Goal: Task Accomplishment & Management: Complete application form

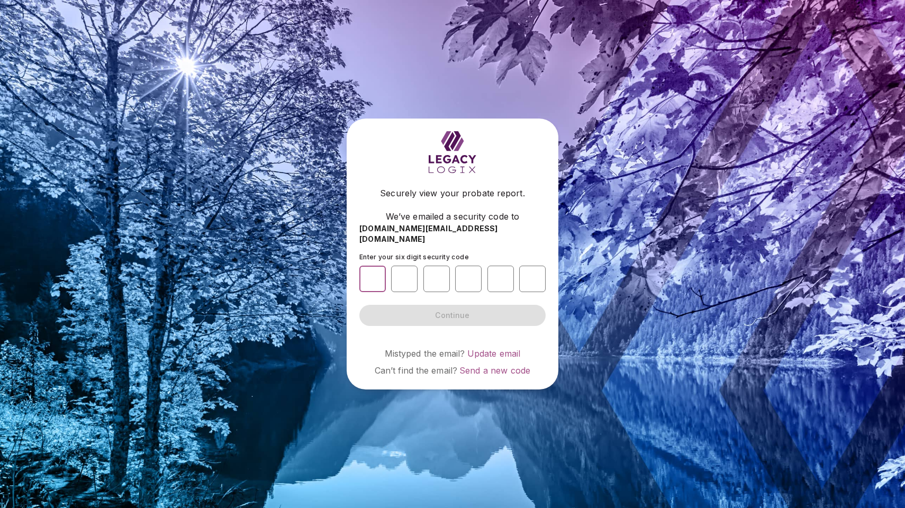
type input "*"
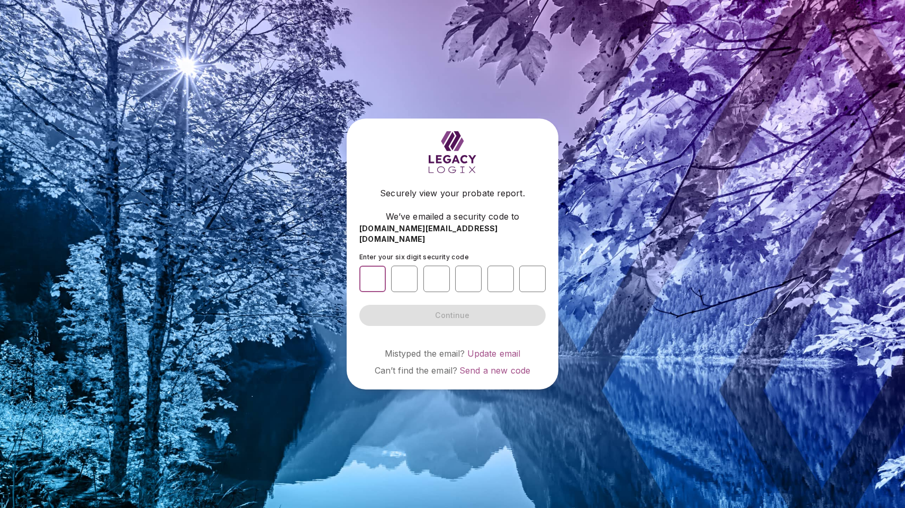
type input "*"
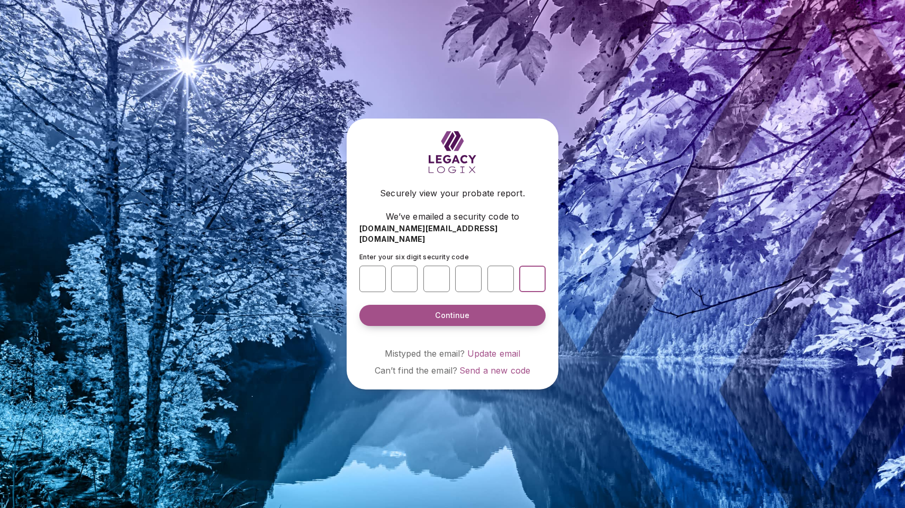
type input "*"
click at [436, 310] on button "Continue" at bounding box center [452, 315] width 186 height 21
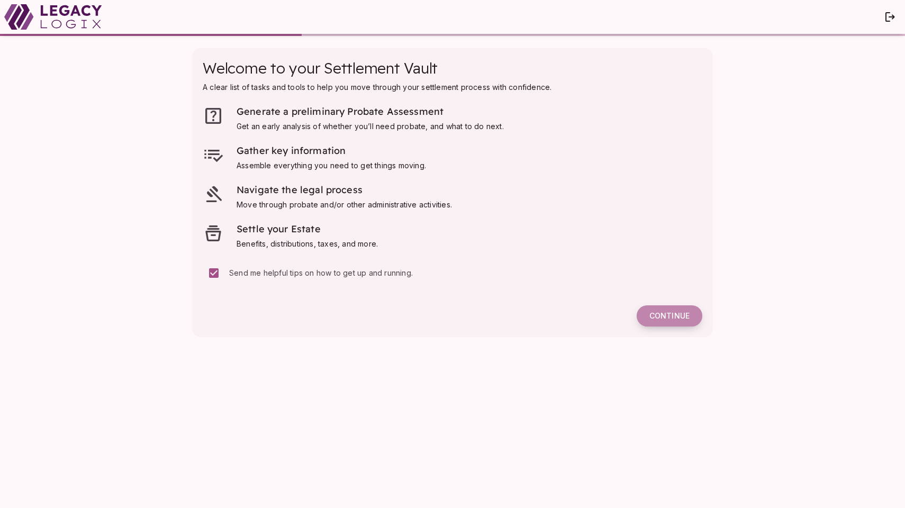
click at [675, 314] on span "Continue" at bounding box center [669, 316] width 40 height 10
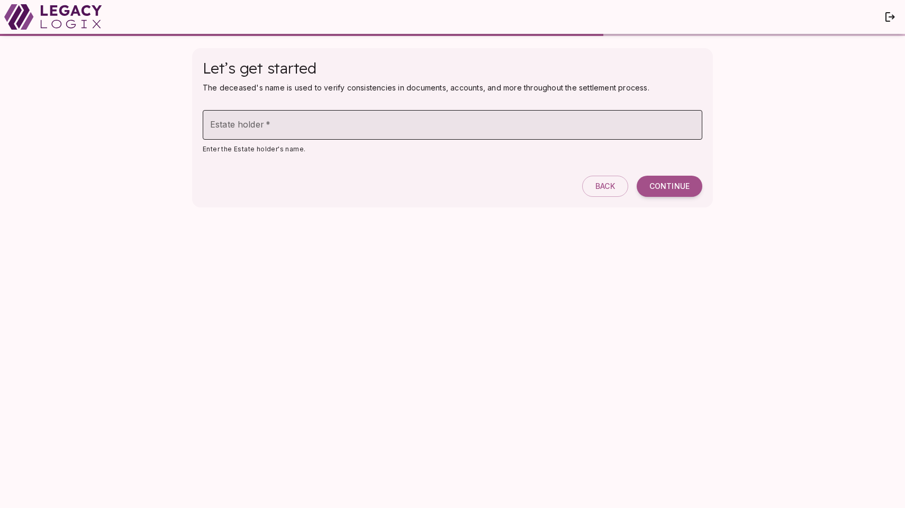
click at [248, 132] on input "Estate holder   *" at bounding box center [453, 125] width 500 height 30
type input "********"
click at [661, 183] on span "Continue" at bounding box center [669, 187] width 40 height 10
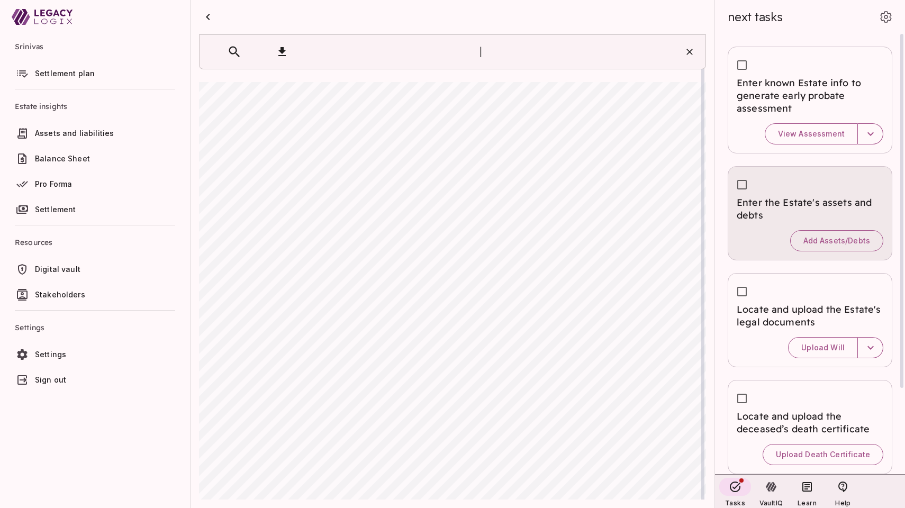
scroll to position [1, 0]
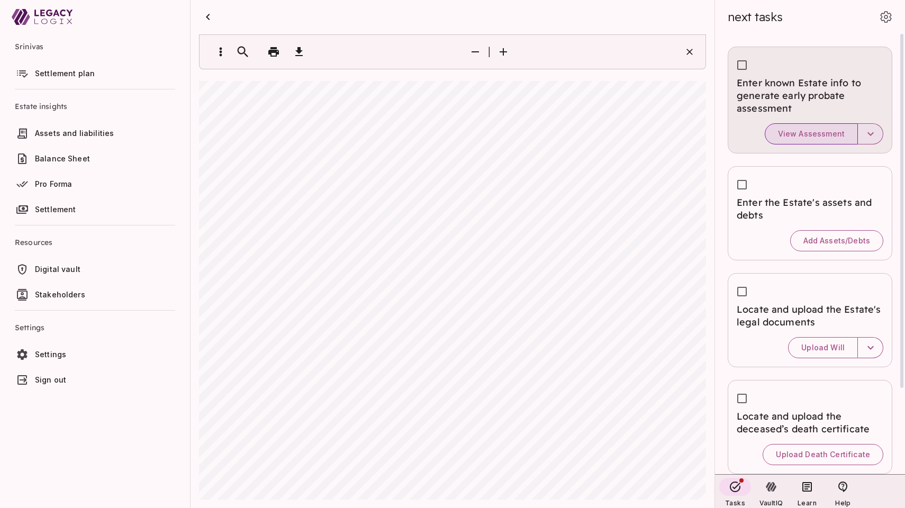
click at [830, 139] on button "View Assessment" at bounding box center [811, 133] width 93 height 21
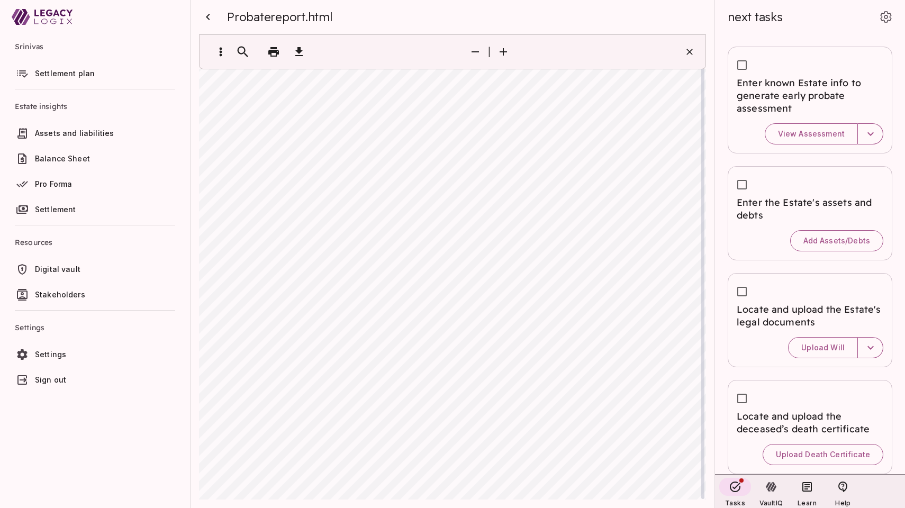
scroll to position [1402, 0]
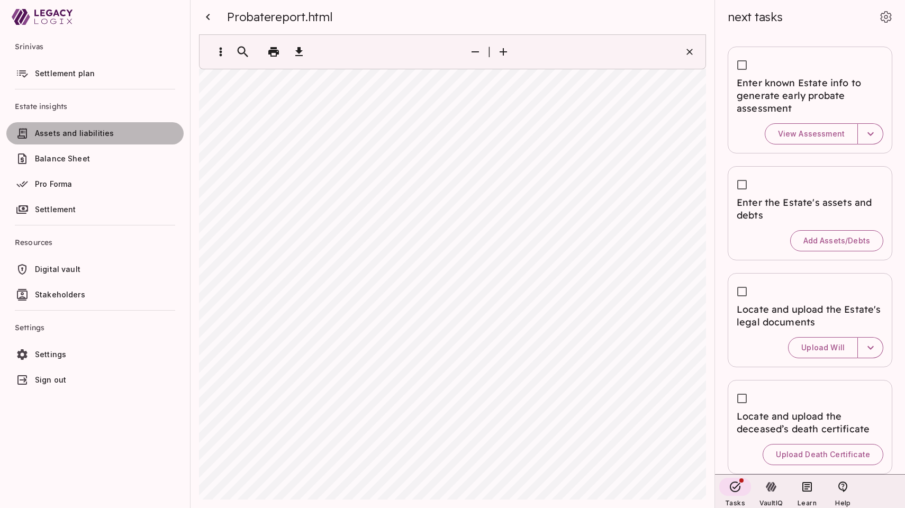
click at [73, 129] on span "Assets and liabilities" at bounding box center [74, 133] width 79 height 9
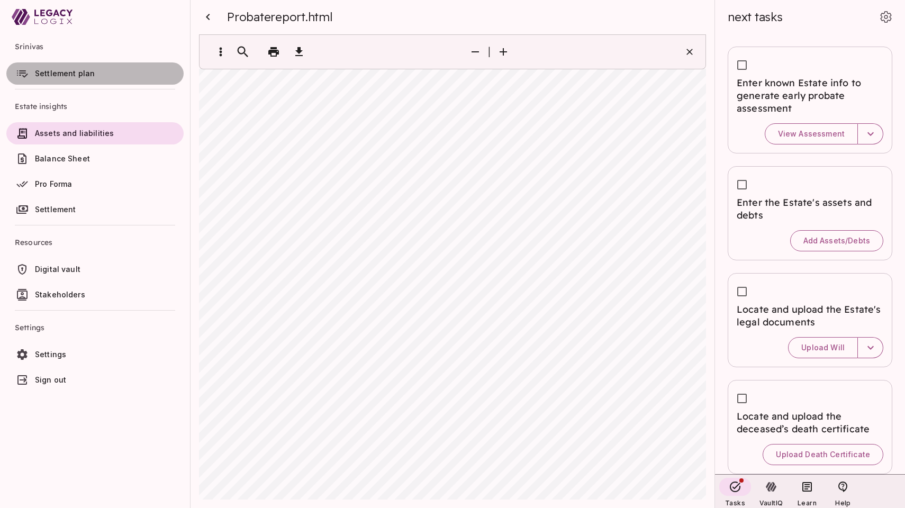
click at [60, 76] on span "Settlement plan" at bounding box center [65, 73] width 60 height 9
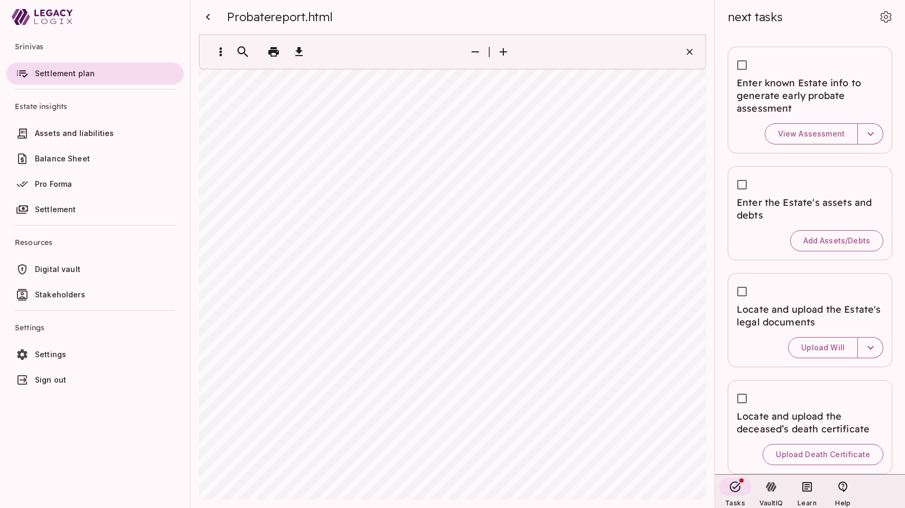
click at [57, 134] on span "Assets and liabilities" at bounding box center [74, 133] width 79 height 9
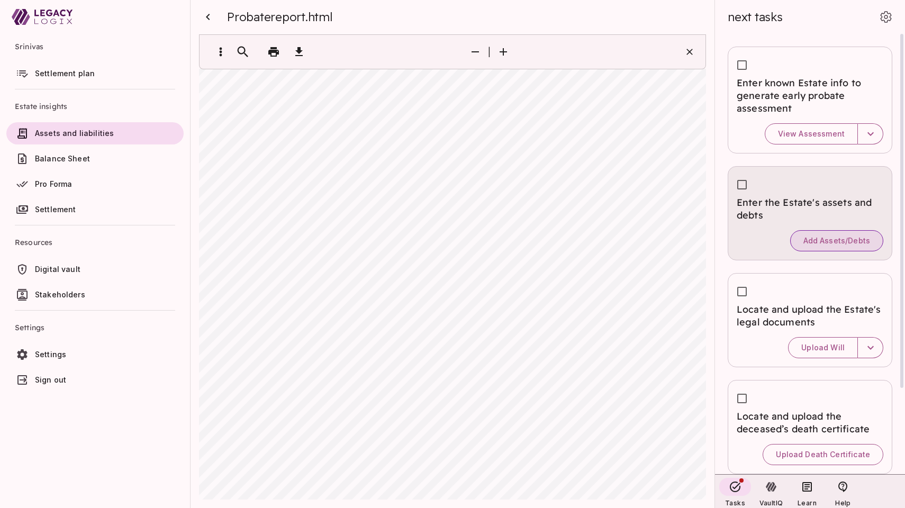
click at [823, 237] on span "Add Assets/Debts" at bounding box center [836, 241] width 67 height 10
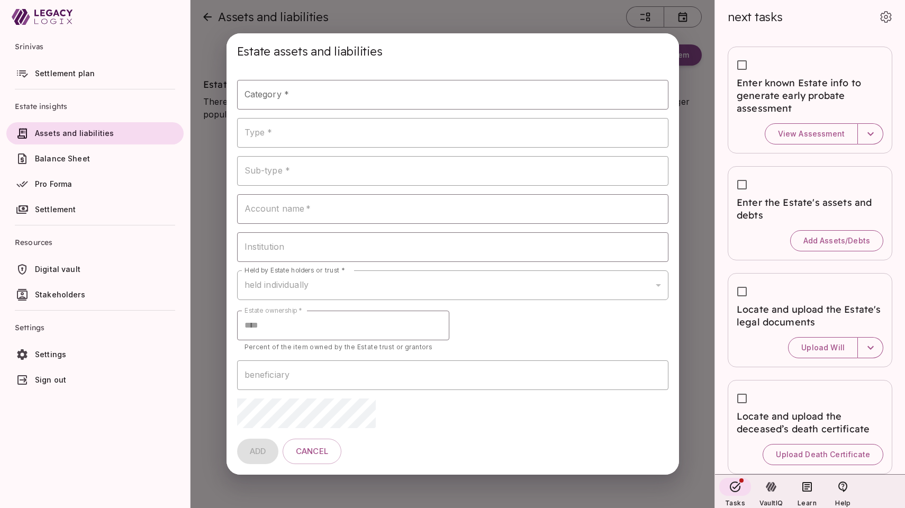
click at [123, 448] on ul "Srinivas Settlement plan Estate insights Assets and liabilities Balance Sheet P…" at bounding box center [95, 271] width 190 height 474
